Goal: Find specific page/section: Find specific page/section

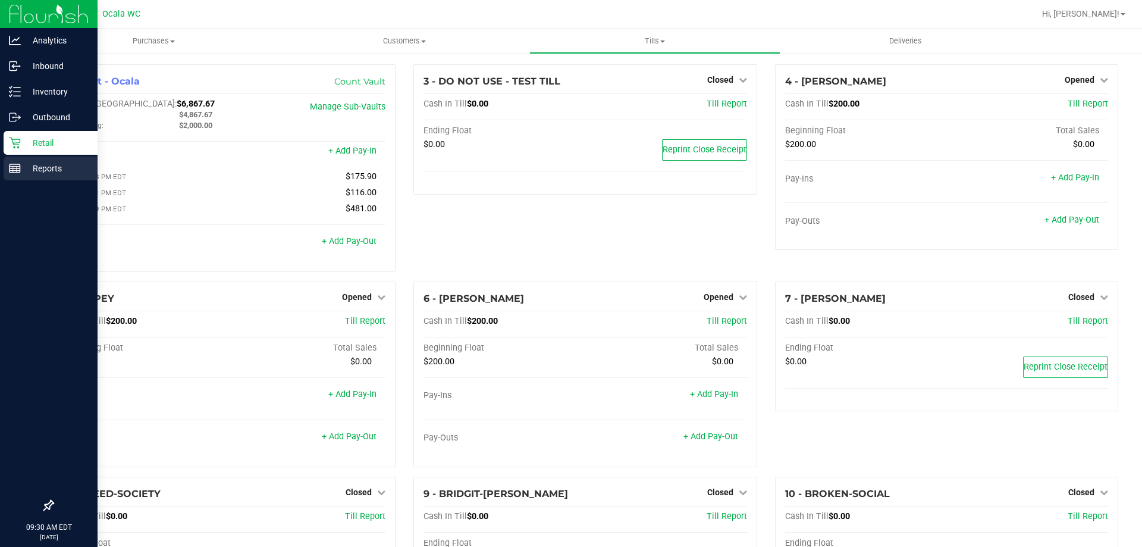
click at [45, 166] on p "Reports" at bounding box center [56, 168] width 71 height 14
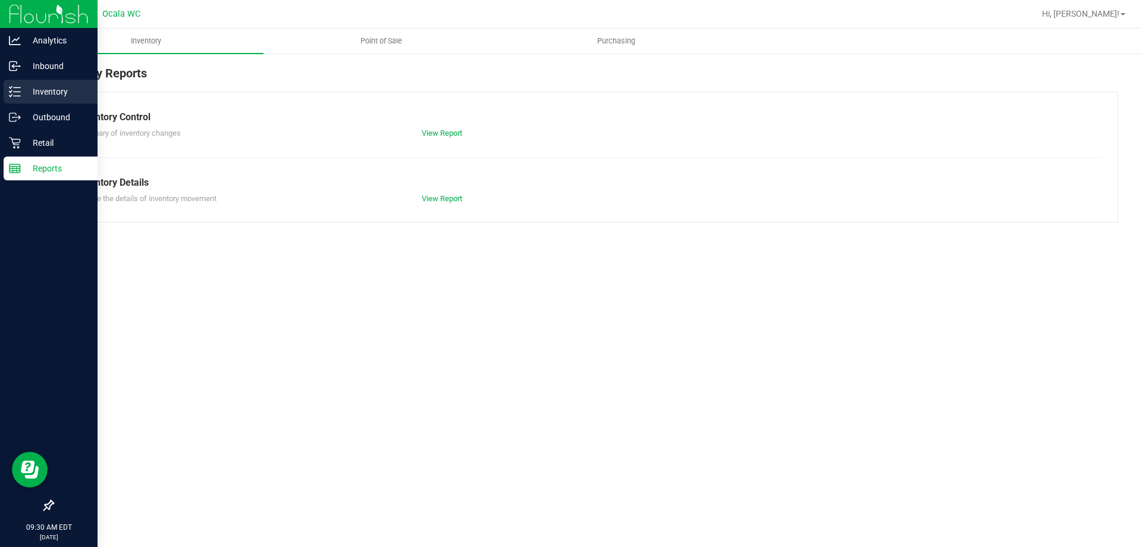
click at [64, 89] on p "Inventory" at bounding box center [56, 91] width 71 height 14
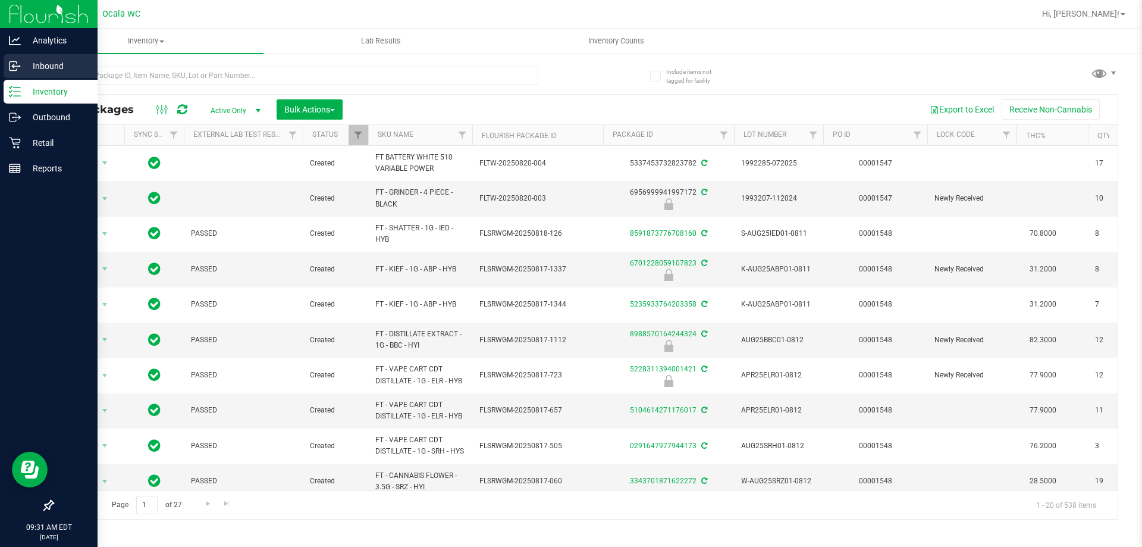
click at [56, 69] on p "Inbound" at bounding box center [56, 66] width 71 height 14
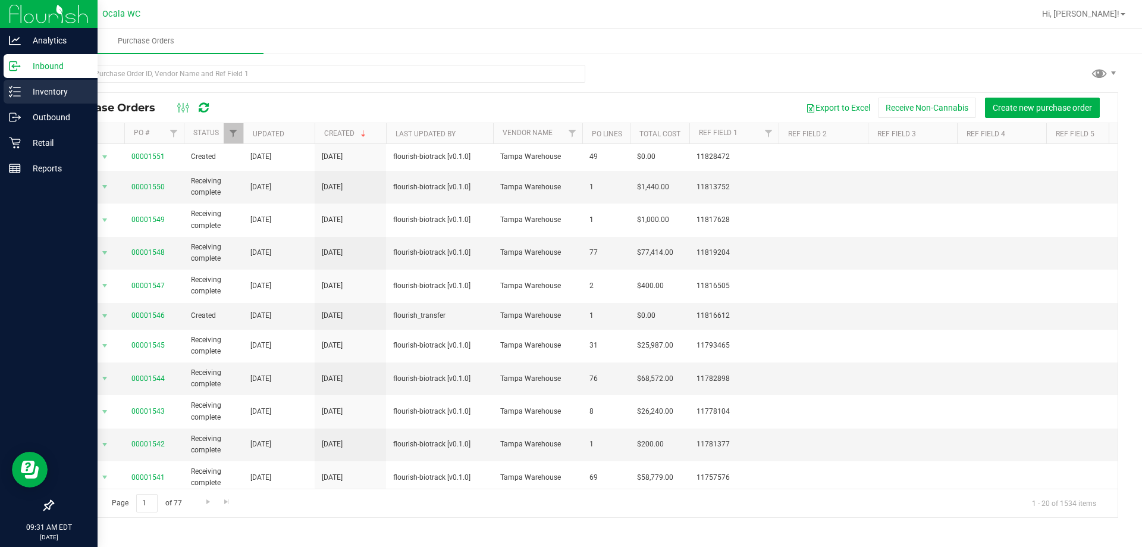
click at [16, 87] on icon at bounding box center [15, 92] width 12 height 12
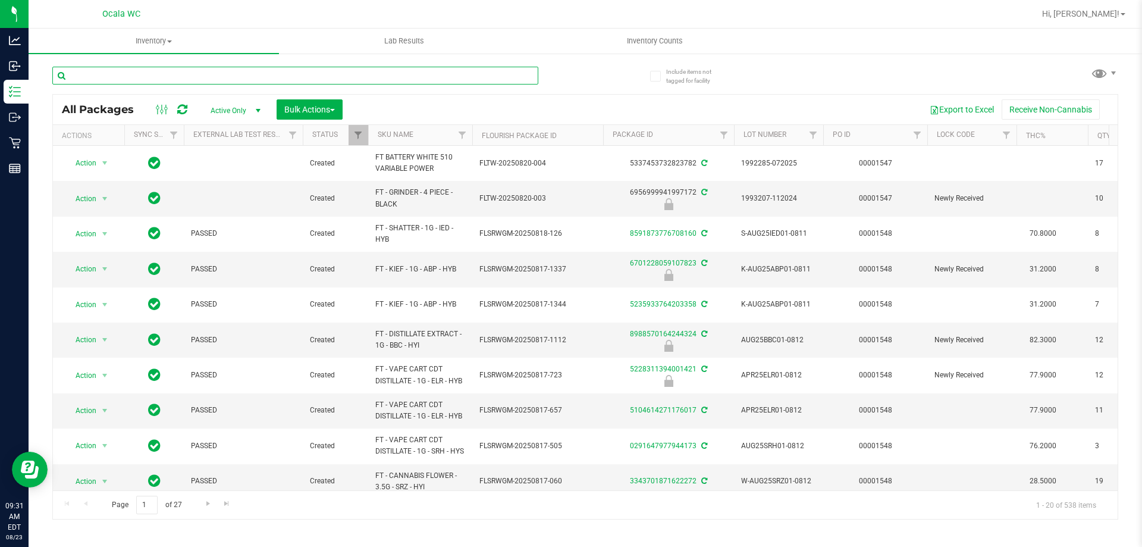
click at [119, 71] on input "text" at bounding box center [295, 76] width 486 height 18
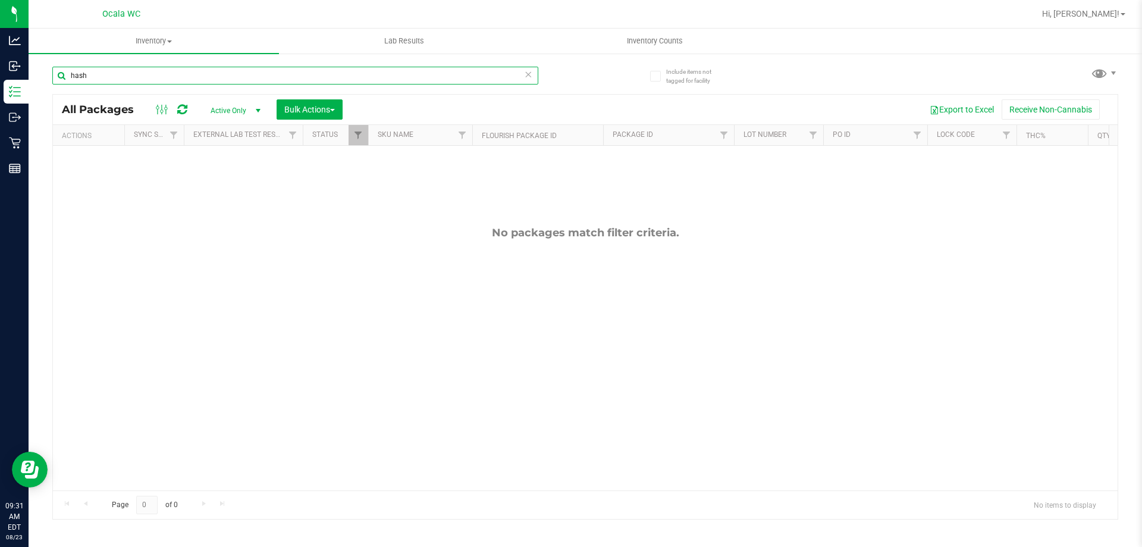
type input "hash"
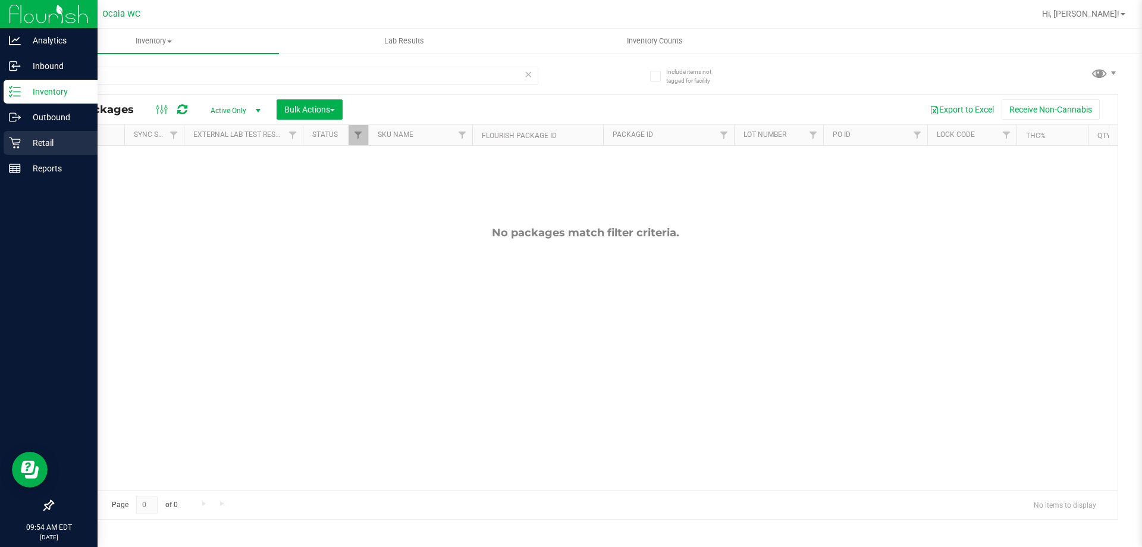
click at [13, 145] on icon at bounding box center [15, 143] width 12 height 12
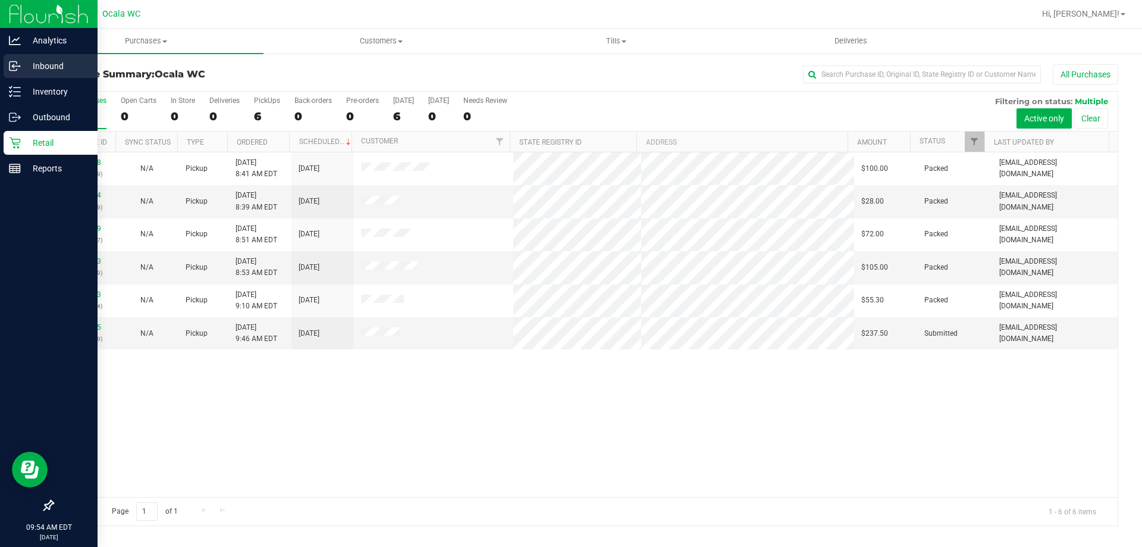
click at [48, 70] on p "Inbound" at bounding box center [56, 66] width 71 height 14
